Goal: Information Seeking & Learning: Find specific fact

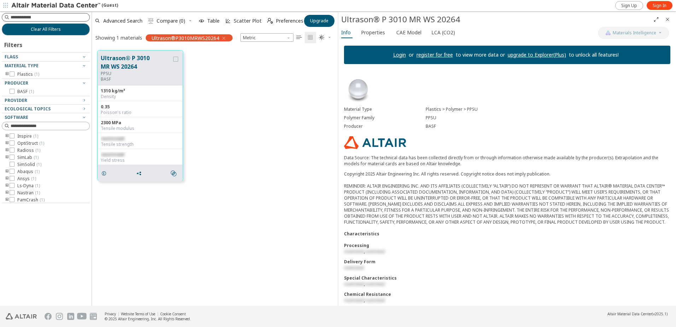
click at [47, 18] on input at bounding box center [50, 17] width 79 height 7
type input "********"
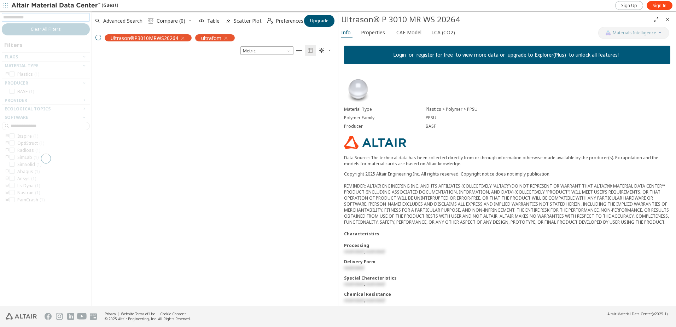
scroll to position [244, 241]
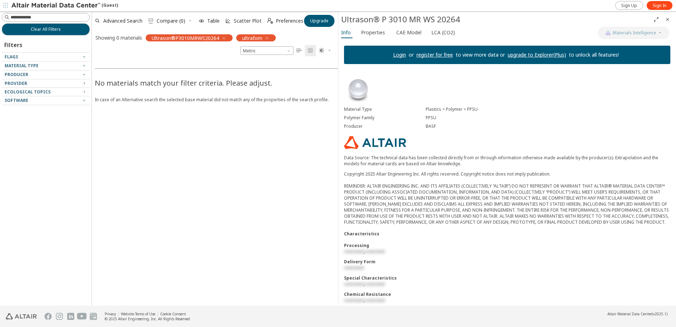
click at [252, 37] on span "ultrafom" at bounding box center [252, 38] width 20 height 6
click at [60, 16] on input at bounding box center [46, 17] width 87 height 8
type input "*********"
click at [223, 36] on icon "button" at bounding box center [224, 38] width 6 height 6
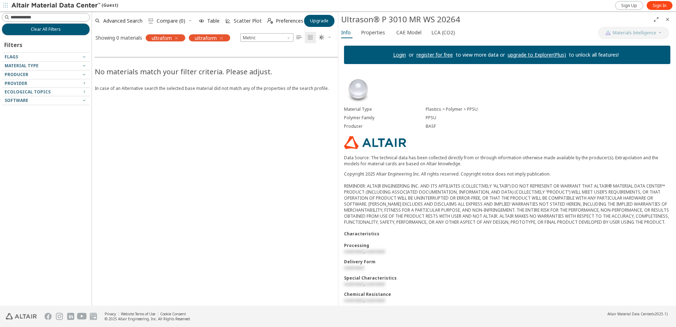
click at [177, 36] on icon "button" at bounding box center [177, 38] width 6 height 6
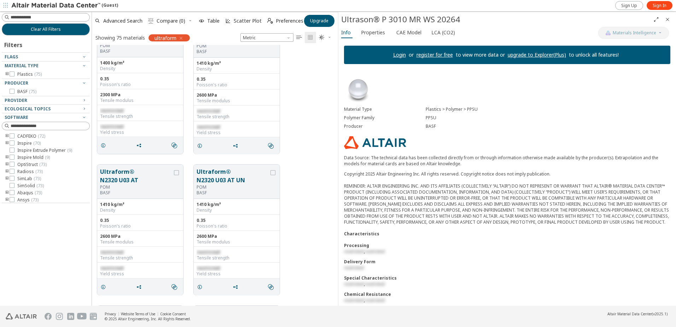
scroll to position [2014, 0]
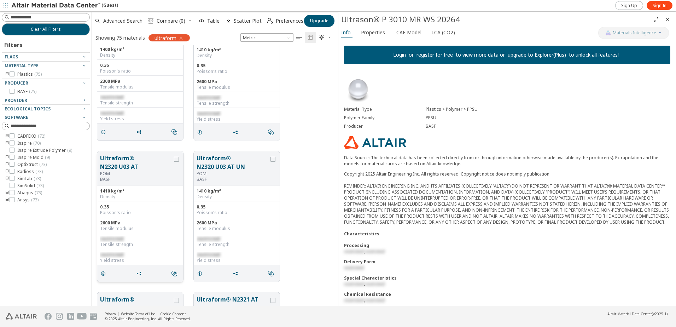
click at [142, 159] on button "Ultraform® N2320 U03 AT" at bounding box center [136, 162] width 72 height 17
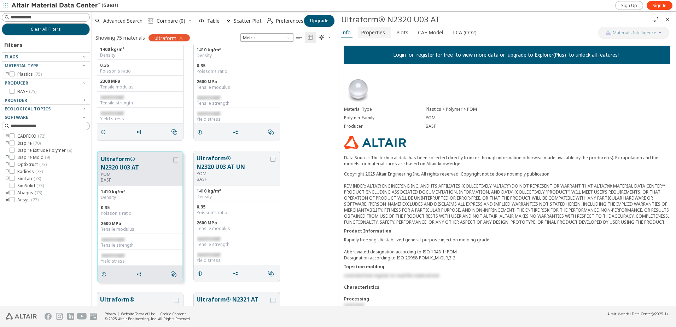
click at [371, 35] on span "Properties" at bounding box center [373, 32] width 24 height 11
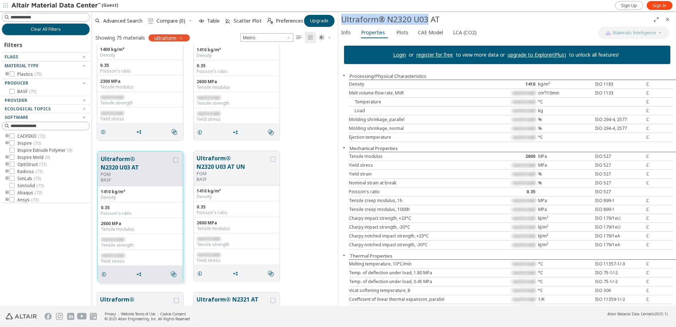
drag, startPoint x: 342, startPoint y: 18, endPoint x: 428, endPoint y: 16, distance: 85.5
click at [428, 16] on div "Ultraform® N2320 U03 AT" at bounding box center [495, 19] width 309 height 11
copy div "Ultraform® N2320 U03"
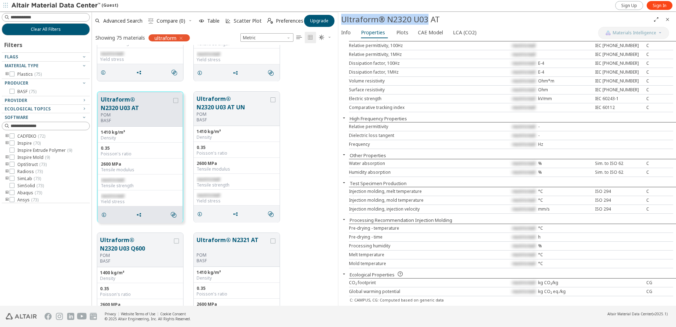
scroll to position [2088, 0]
